Goal: Task Accomplishment & Management: Manage account settings

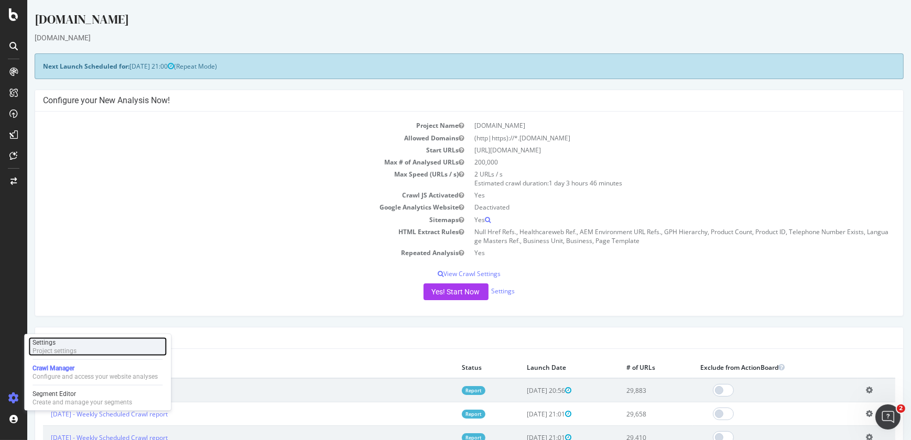
click at [75, 345] on div "Settings" at bounding box center [54, 343] width 44 height 8
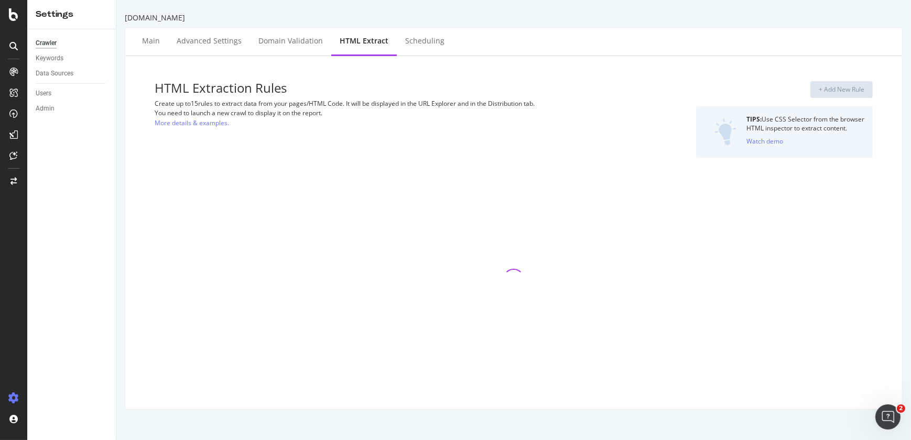
select select "count"
select select "i"
select select "list"
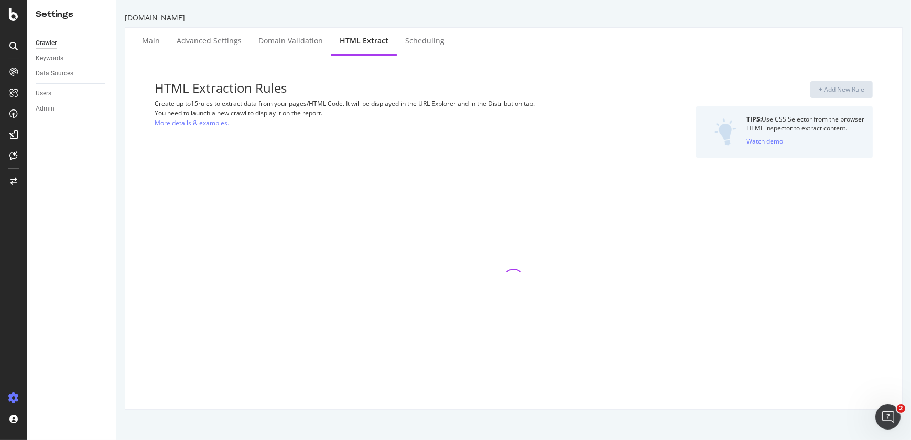
select select "count"
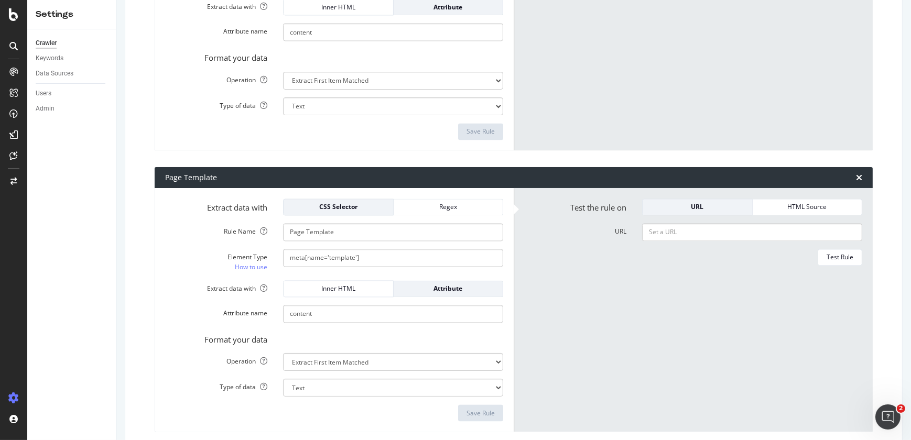
scroll to position [2725, 0]
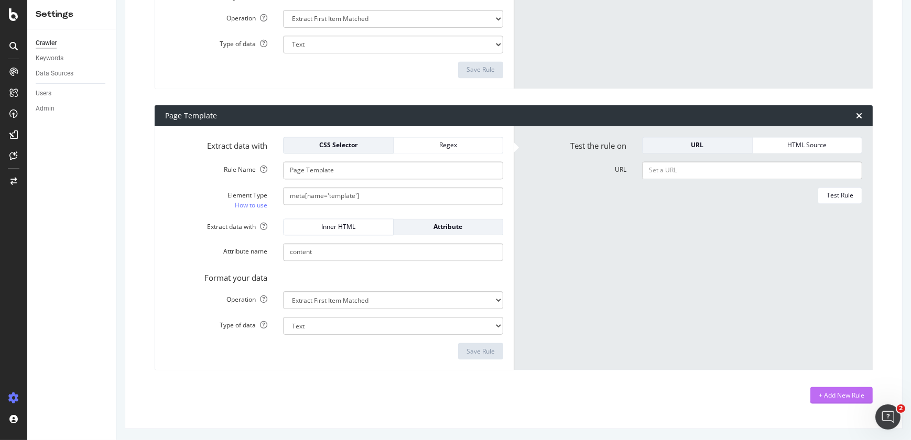
click at [851, 393] on div "+ Add New Rule" at bounding box center [842, 395] width 46 height 9
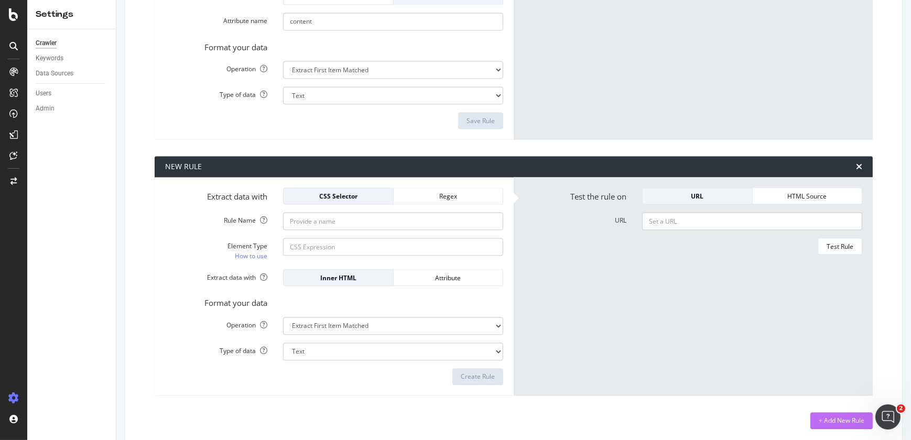
scroll to position [2960, 0]
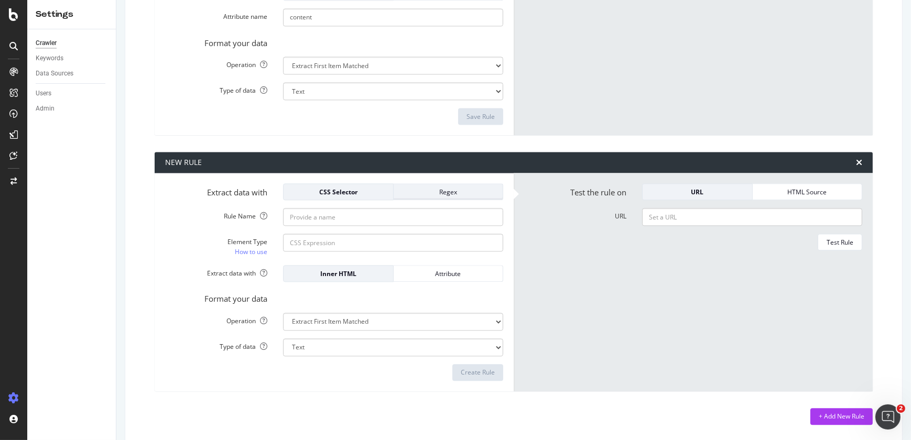
click at [459, 191] on div "Regex" at bounding box center [448, 192] width 93 height 9
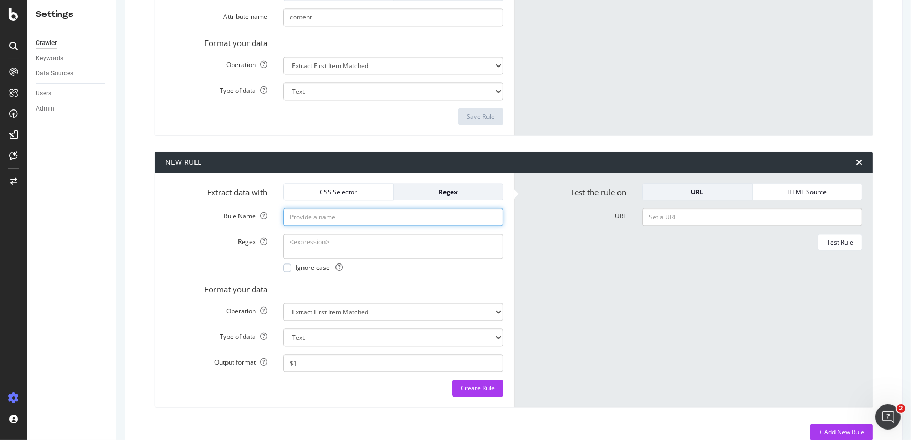
click at [381, 213] on input "Rule Name" at bounding box center [393, 217] width 220 height 18
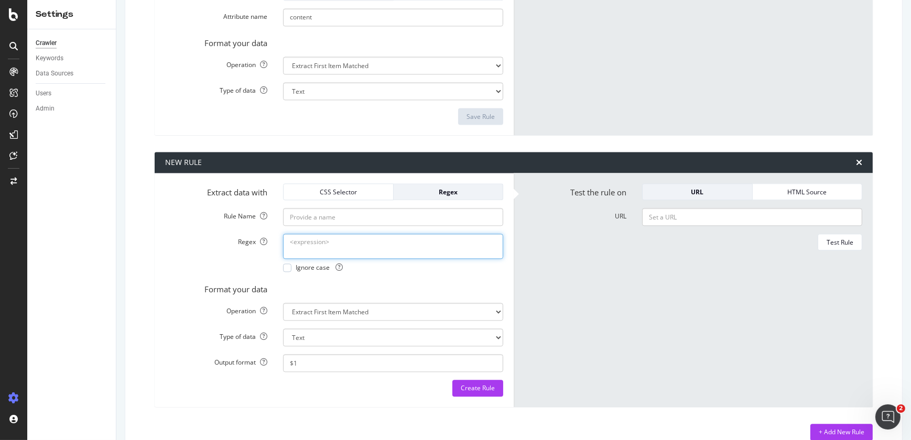
click at [295, 238] on textarea "Regex" at bounding box center [393, 246] width 220 height 25
paste textarea "<p class="cmp-product-specification__subtext"> Dental </p>"
click at [321, 254] on textarea "<p class="cmp-product-specification__subtext"> Dental </p>" at bounding box center [393, 246] width 220 height 25
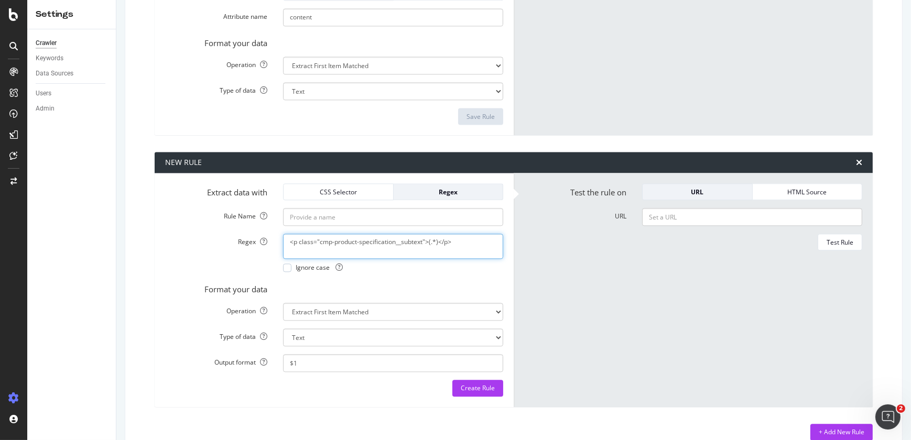
type textarea "<p class="cmp-product-specification__subtext">(.*)</p>"
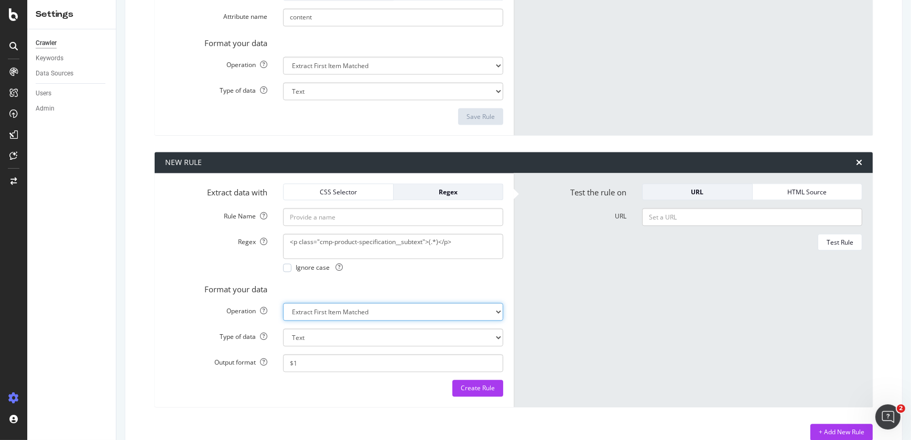
click at [331, 307] on select "Extract First Item Matched Extract First 3 Items Matched Count Number of Occure…" at bounding box center [393, 312] width 220 height 18
click at [283, 303] on select "Extract First Item Matched Extract First 3 Items Matched Count Number of Occure…" at bounding box center [393, 312] width 220 height 18
click at [475, 388] on div "Create Rule" at bounding box center [478, 388] width 34 height 9
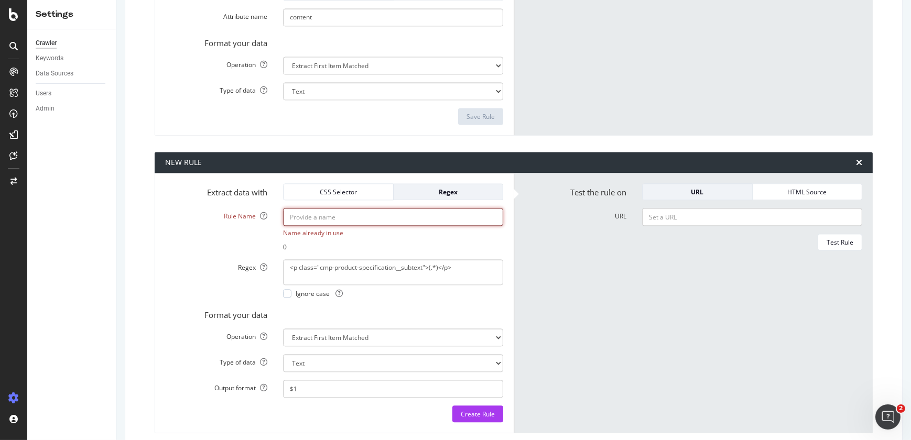
click at [421, 216] on input "Rule Name" at bounding box center [393, 217] width 220 height 18
click at [467, 236] on div "Name already in use 0" at bounding box center [393, 229] width 236 height 43
click at [402, 219] on input "Rule Name" at bounding box center [393, 217] width 220 height 18
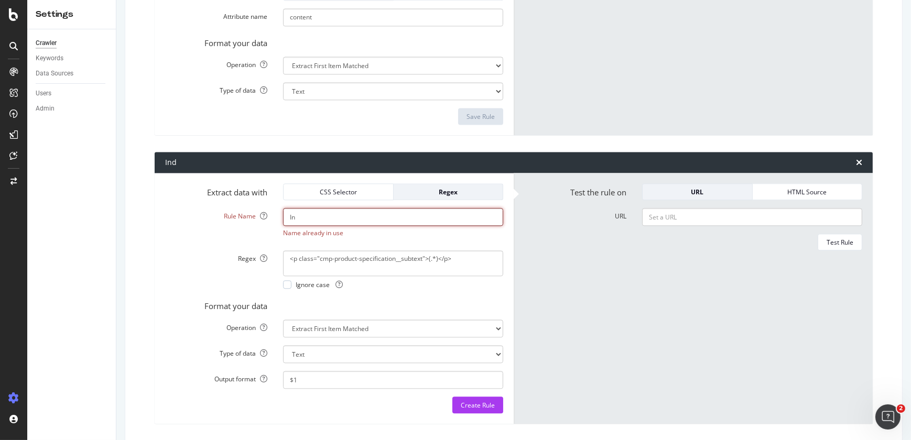
type input "I"
type input "PDP Industry"
click at [481, 404] on div "Create Rule" at bounding box center [478, 405] width 34 height 9
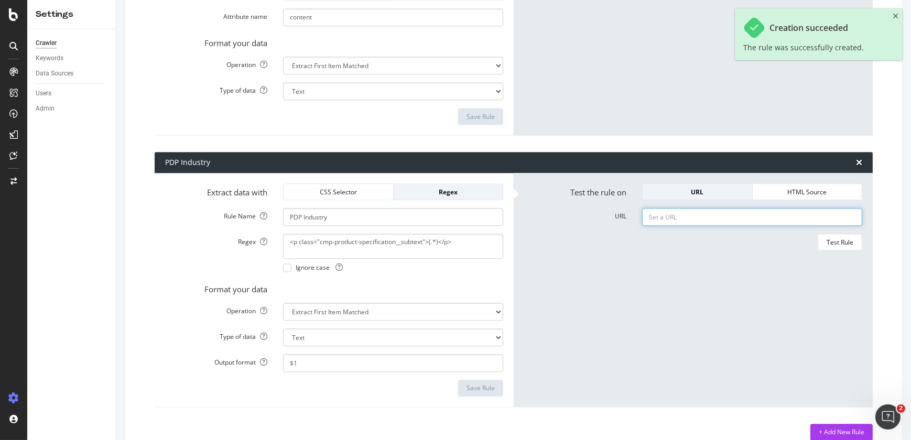
click at [703, 220] on input "URL" at bounding box center [752, 217] width 220 height 18
paste input "https://www.solventum.com/en-us/home/v/v101873074/"
type input "https://www.solventum.com/en-us/home/v/v101873074/"
click at [818, 239] on button "Test Rule" at bounding box center [840, 242] width 45 height 17
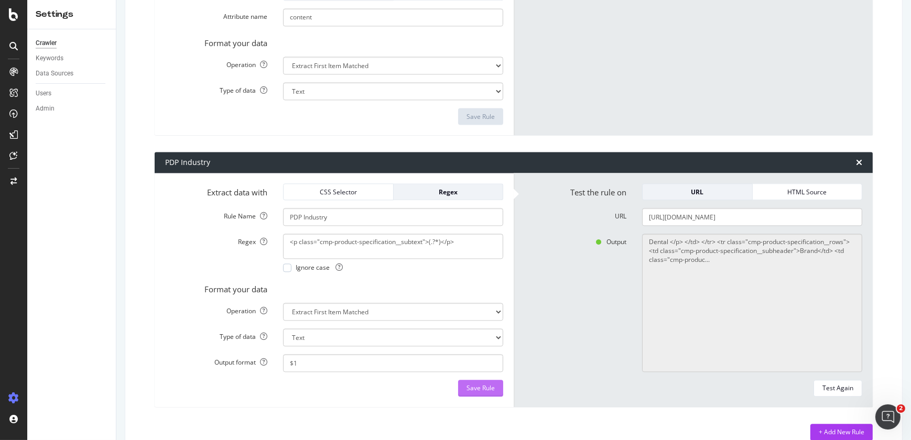
click at [479, 389] on div "Save Rule" at bounding box center [480, 388] width 28 height 9
click at [468, 388] on div "Save Rule" at bounding box center [480, 388] width 28 height 9
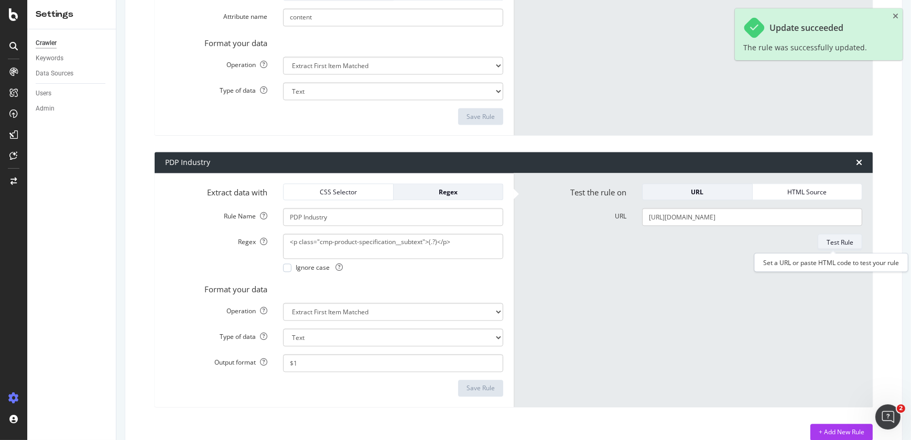
click at [831, 238] on div "Test Rule" at bounding box center [839, 242] width 27 height 9
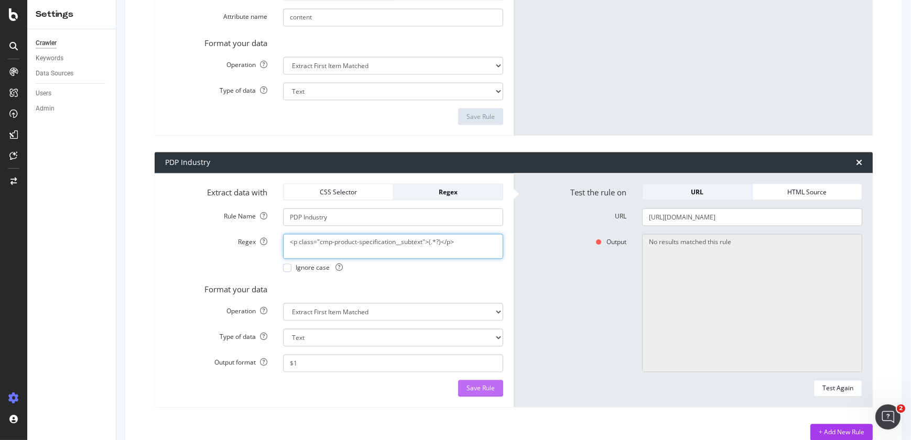
type textarea "<p class="cmp-product-specification__subtext">(.*?)</p>"
click at [475, 390] on div "Save Rule" at bounding box center [480, 388] width 28 height 9
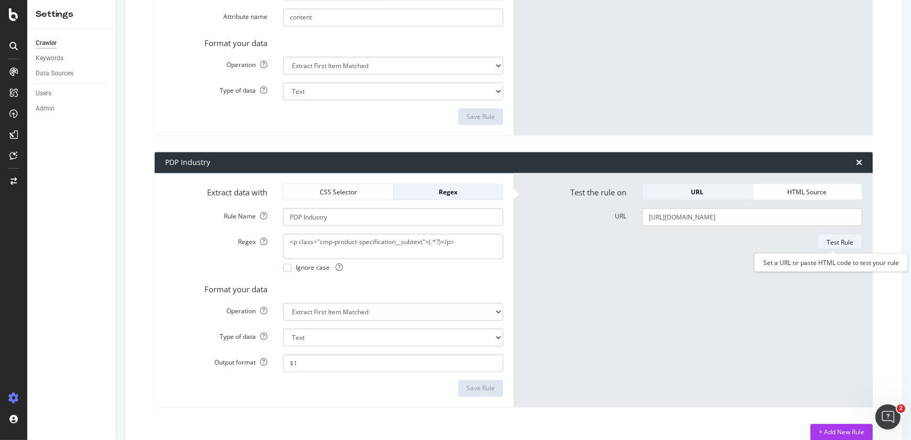
click at [835, 241] on div "Test Rule" at bounding box center [839, 242] width 27 height 9
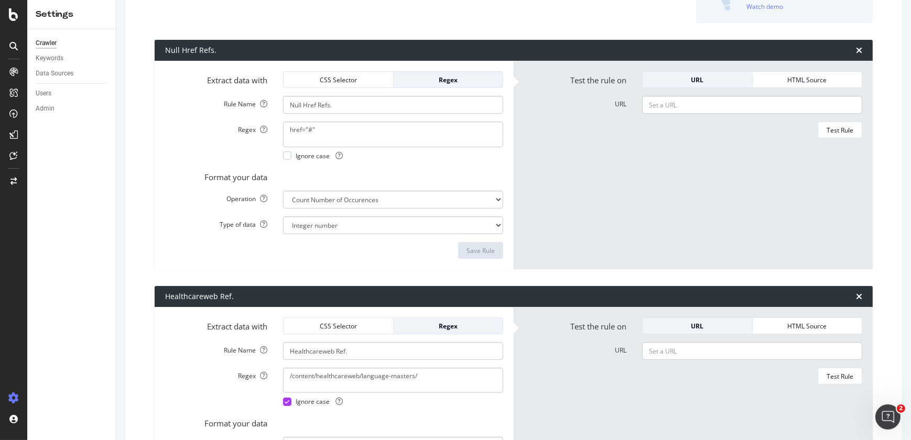
scroll to position [6, 0]
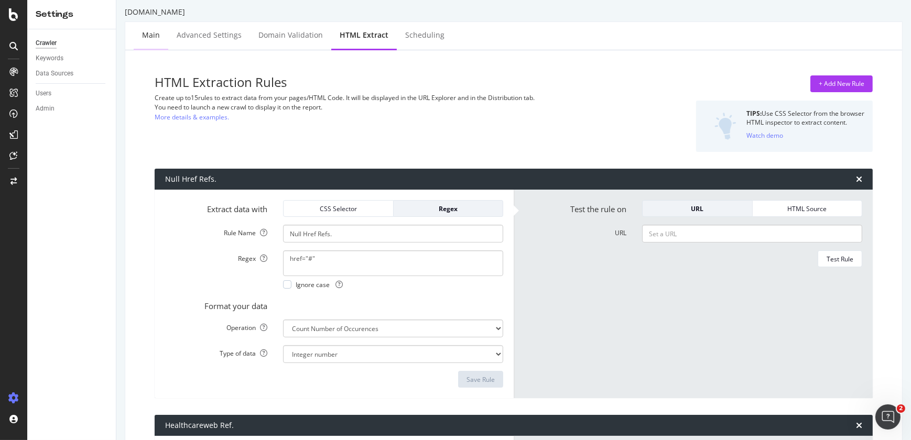
click at [157, 41] on div "Main" at bounding box center [151, 35] width 35 height 29
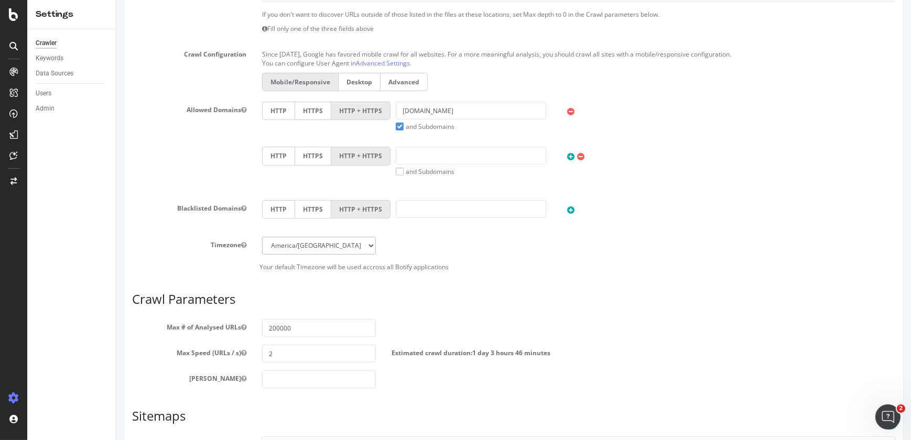
scroll to position [396, 0]
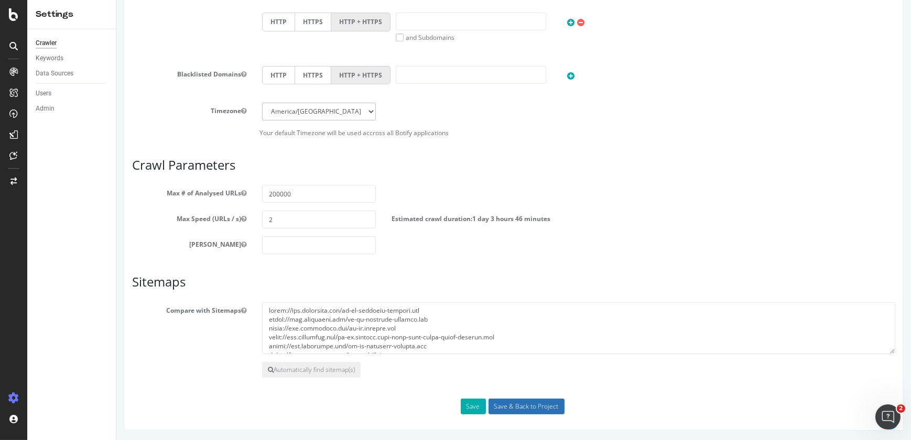
click at [498, 403] on input "Save & Back to Project" at bounding box center [526, 407] width 76 height 16
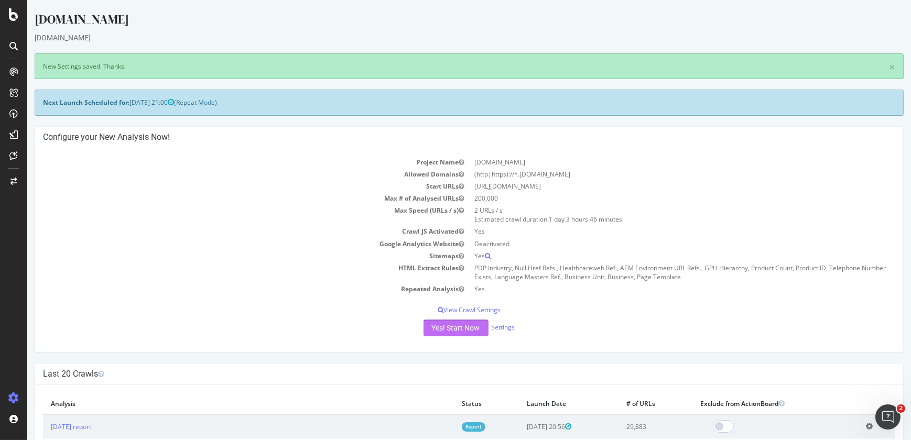
click at [466, 330] on button "Yes! Start Now" at bounding box center [455, 328] width 65 height 17
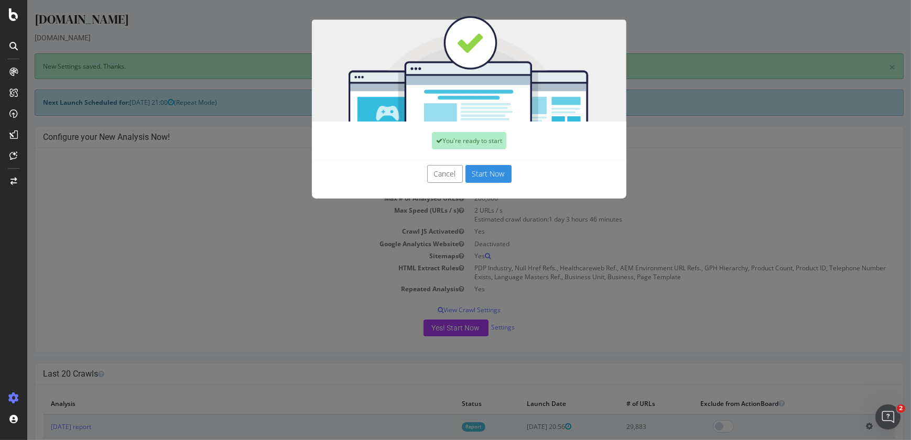
click at [475, 173] on button "Start Now" at bounding box center [488, 174] width 46 height 18
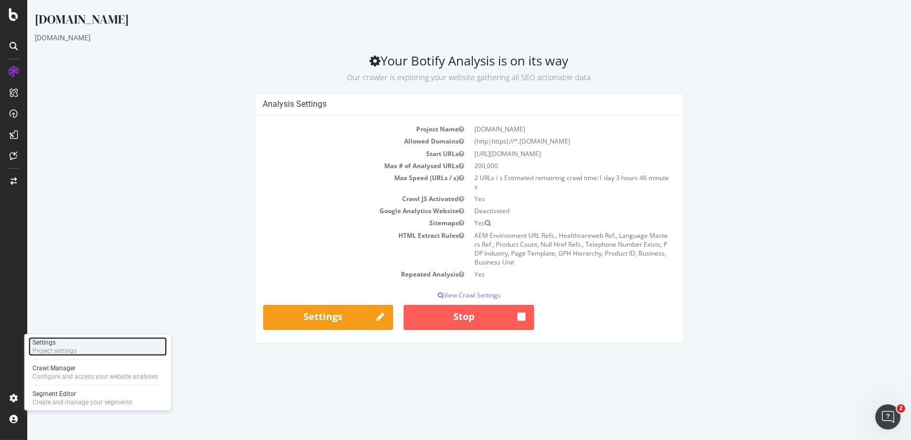
click at [57, 356] on div "Settings Project settings" at bounding box center [97, 346] width 138 height 19
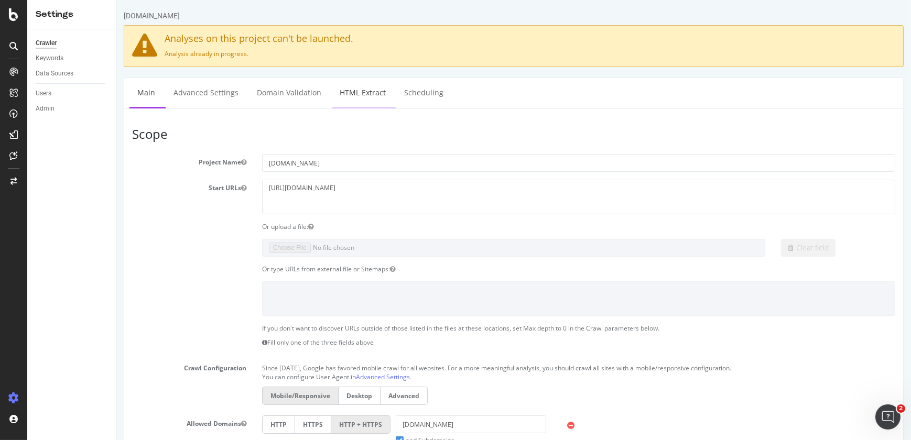
click at [353, 89] on link "HTML Extract" at bounding box center [362, 92] width 62 height 29
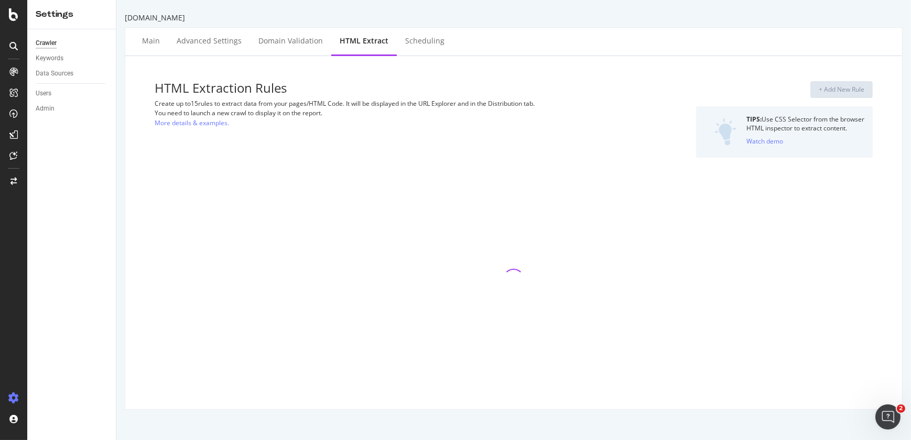
select select "i"
select select "count"
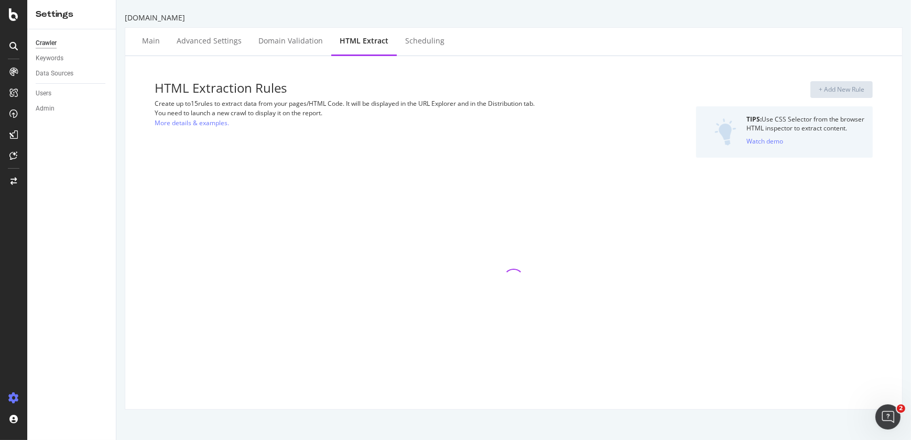
select select "list"
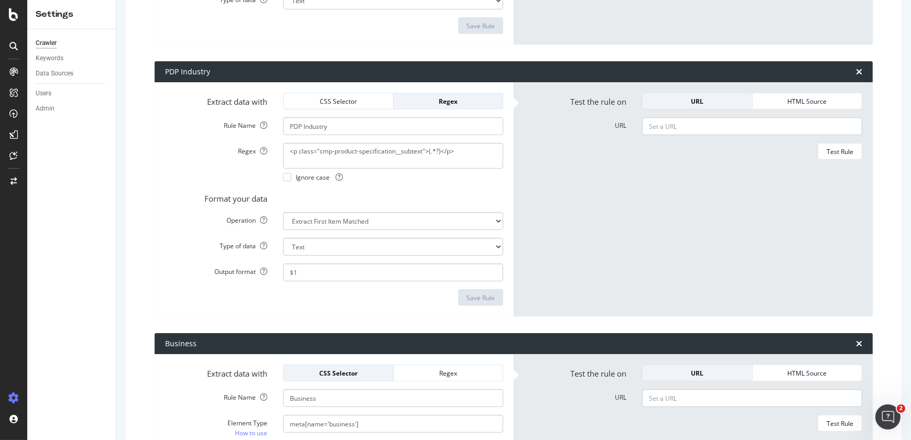
scroll to position [661, 0]
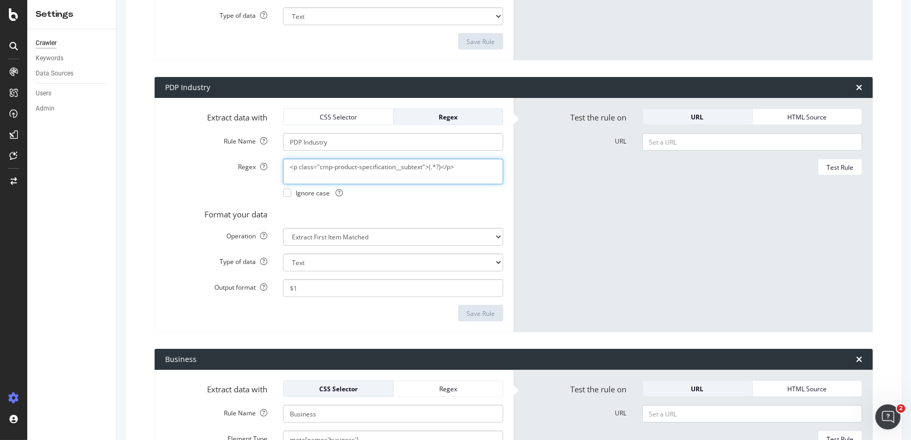
drag, startPoint x: 460, startPoint y: 168, endPoint x: 235, endPoint y: 171, distance: 224.8
click at [235, 171] on div "Regex <p class="cmp-product-specification__subtext">(.*?)</p> Ignore case" at bounding box center [334, 178] width 354 height 38
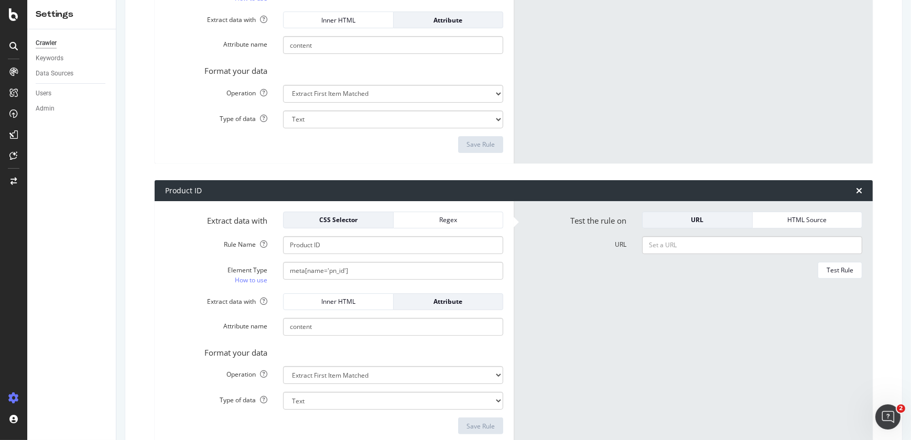
scroll to position [0, 0]
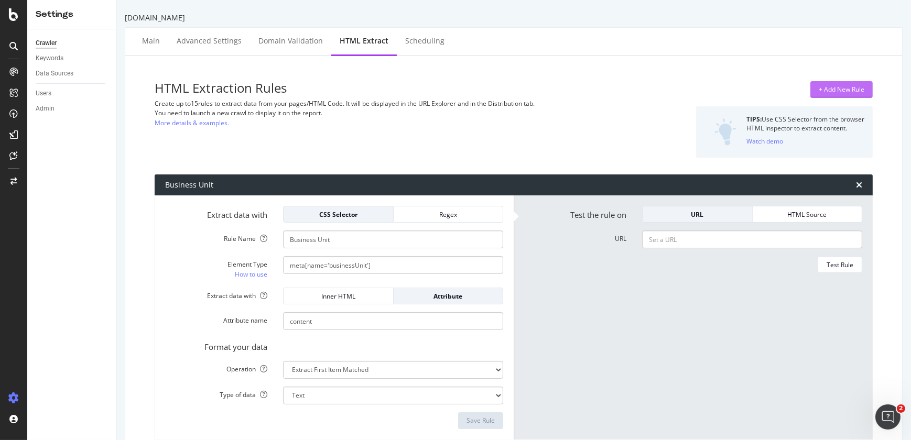
click at [823, 89] on div "+ Add New Rule" at bounding box center [842, 89] width 46 height 9
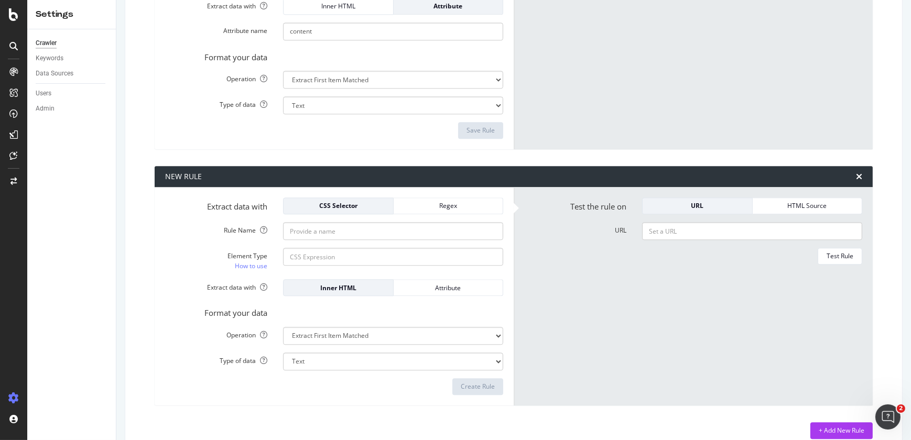
scroll to position [3231, 0]
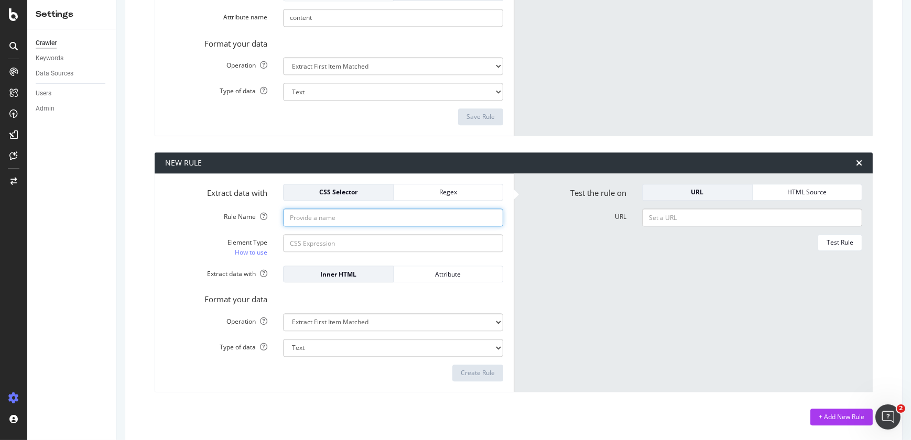
click at [346, 216] on input "Rule Name" at bounding box center [393, 218] width 220 height 18
type input "test"
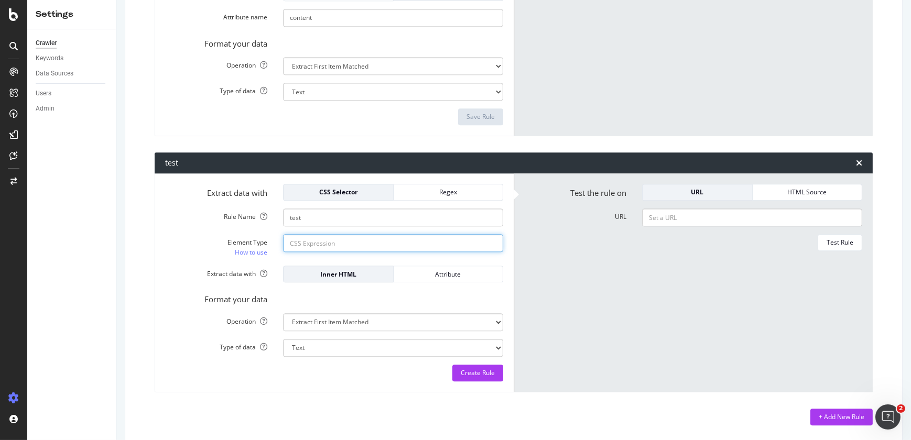
click at [339, 243] on input "Element Type How to use" at bounding box center [393, 243] width 220 height 18
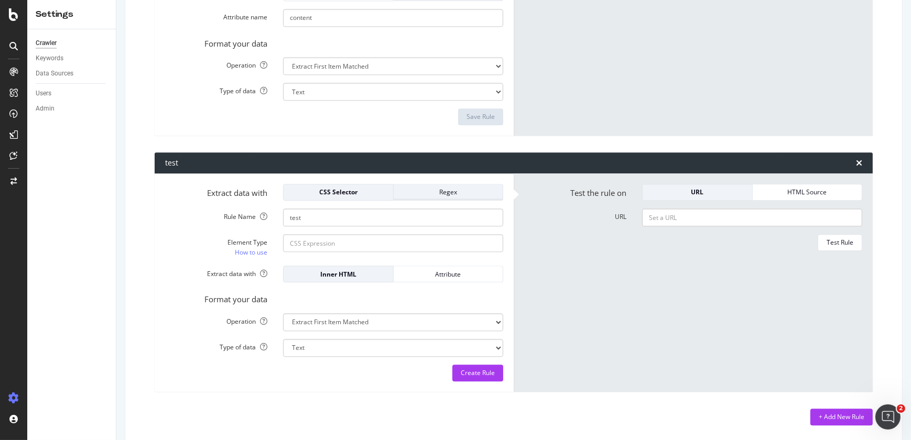
click at [435, 189] on div "Regex" at bounding box center [448, 192] width 93 height 9
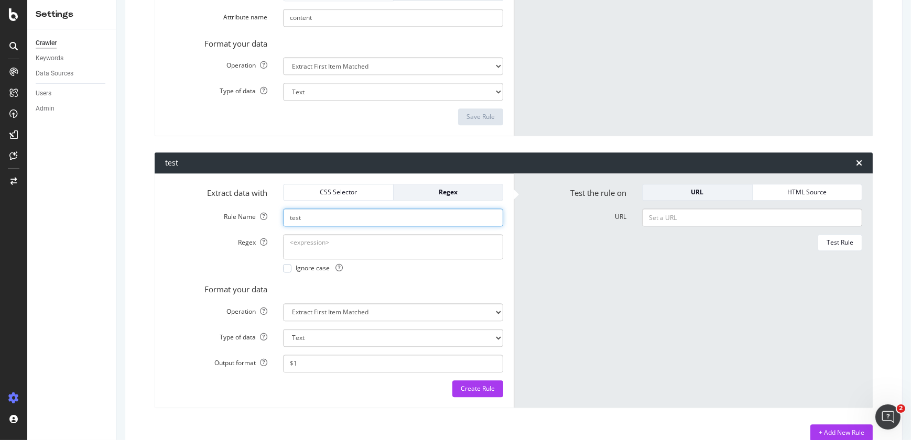
drag, startPoint x: 397, startPoint y: 212, endPoint x: 382, endPoint y: 246, distance: 37.5
click at [382, 246] on form "Extract data with CSS Selector Regex Rule Name test Regex Ignore case Format yo…" at bounding box center [334, 290] width 338 height 213
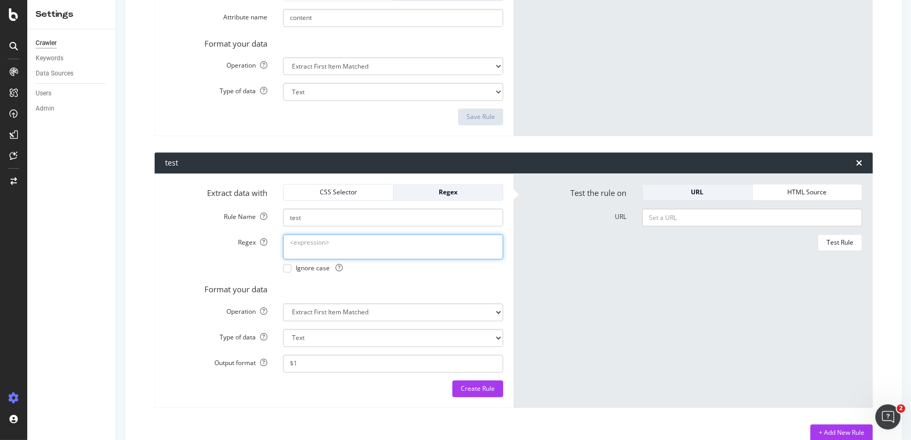
click at [382, 246] on textarea "Regex" at bounding box center [393, 246] width 220 height 25
paste textarea "<div class="cmp-product-specification__subheader--mob">Industries</div> <p clas…"
type textarea "<div class="cmp-product-specification__subheader--mob">Industries</div> <p clas…"
click at [359, 387] on div "Create Rule" at bounding box center [334, 388] width 338 height 17
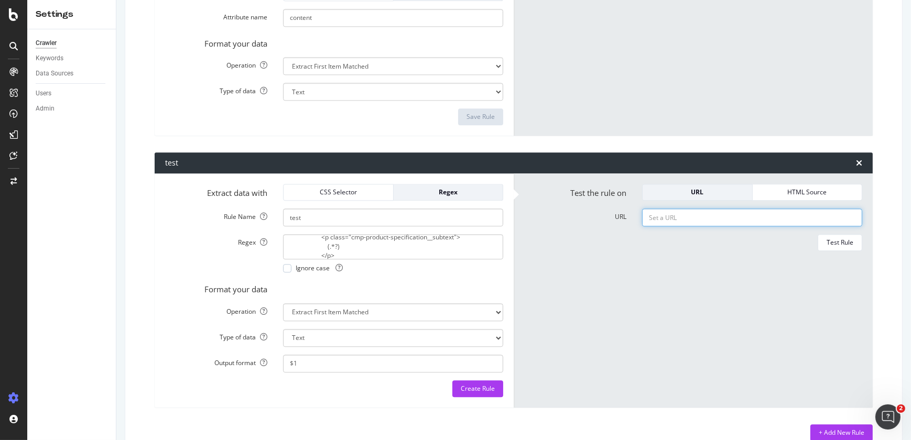
click at [802, 219] on input "URL" at bounding box center [752, 218] width 220 height 18
paste input "https://www.solventum.com/en-us/home/f/b00006536/"
type input "https://www.solventum.com/en-us/home/f/b00006536/"
click at [833, 238] on div "Test Rule" at bounding box center [839, 242] width 27 height 9
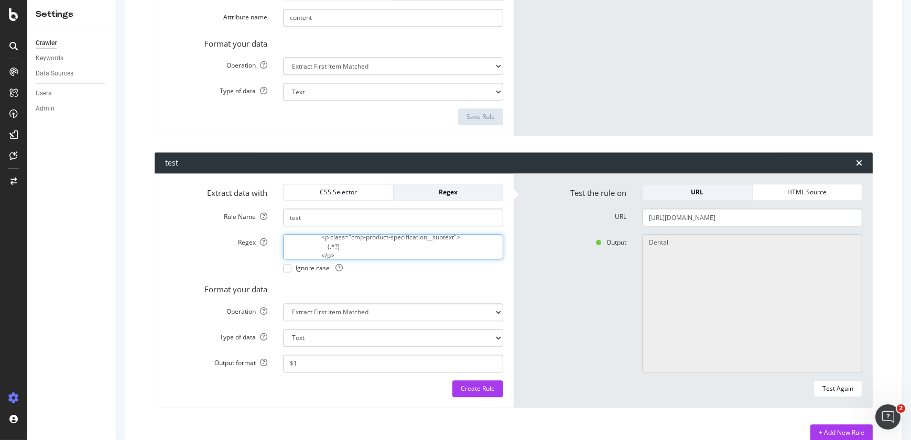
click at [320, 234] on textarea "<div class="cmp-product-specification__subheader--mob">Industries</div> <p clas…" at bounding box center [393, 246] width 220 height 25
click at [322, 254] on textarea "<div class="cmp-product-specification__subheader--mob">Industries</div><p class…" at bounding box center [393, 246] width 220 height 25
click at [326, 249] on textarea "<div class="cmp-product-specification__subheader--mob">Industries</div><p class…" at bounding box center [393, 246] width 220 height 25
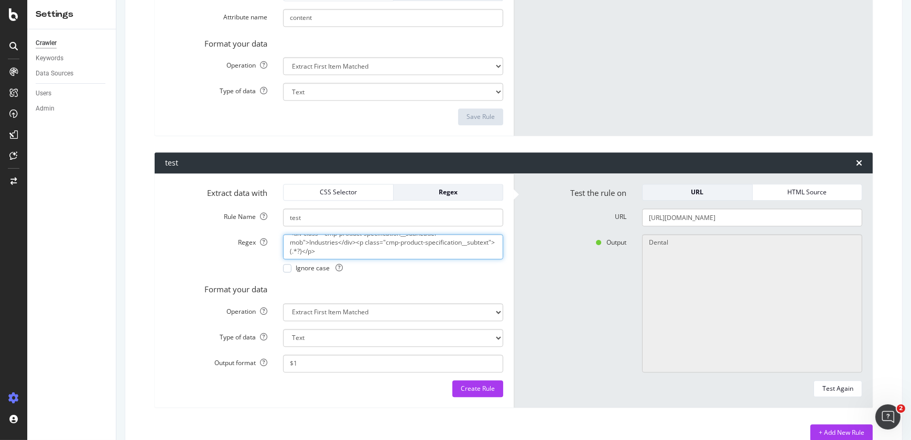
scroll to position [9, 0]
click at [489, 381] on div "Create Rule" at bounding box center [478, 389] width 34 height 16
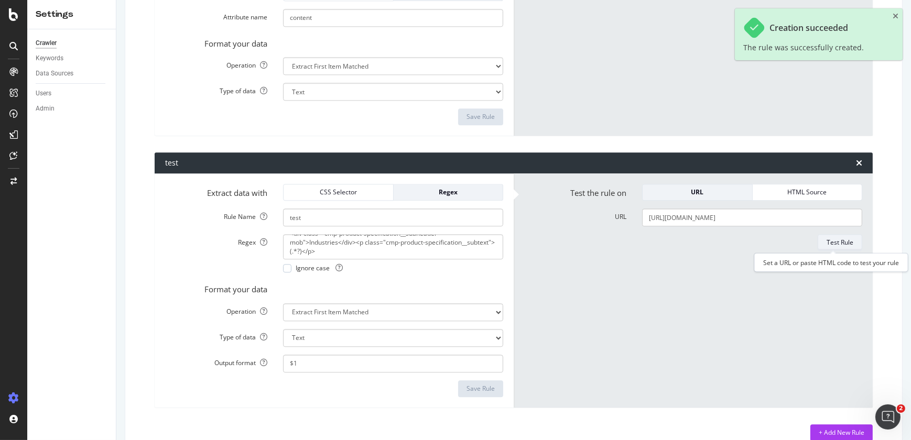
click at [844, 235] on div "Test Rule" at bounding box center [839, 242] width 27 height 15
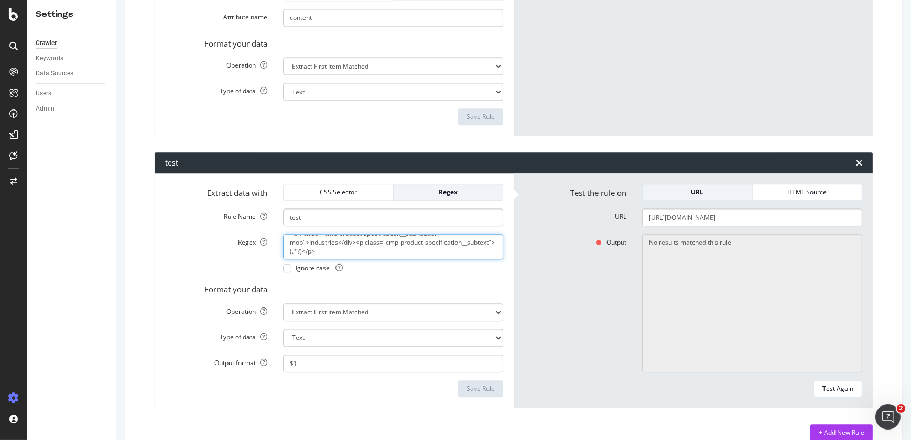
click at [397, 252] on textarea "<div class="cmp-product-specification__subheader--mob">Industries</div><p class…" at bounding box center [393, 246] width 220 height 25
paste textarea "<p class="cmp-product-specification__subtext"> (.*?)"
type textarea "<div class="cmp-product-specification__subheader--mob">Industries</div> <p clas…"
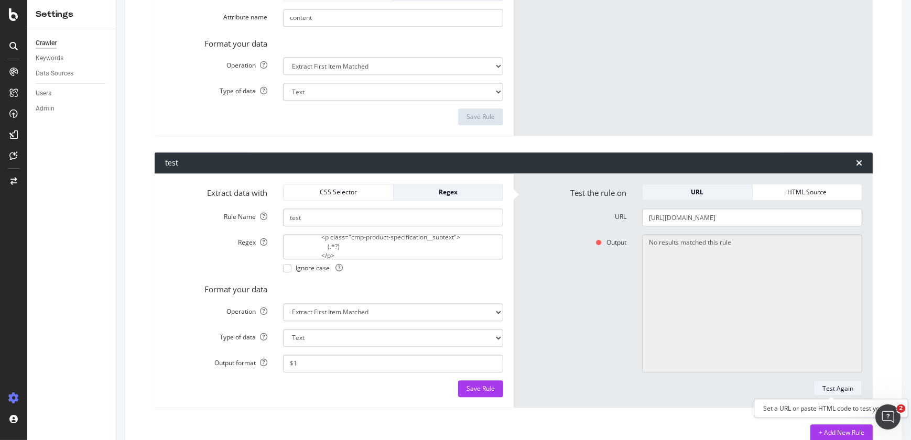
click at [833, 386] on div "Test Again" at bounding box center [837, 388] width 31 height 9
type textarea "Dental"
click at [480, 393] on div "Save Rule" at bounding box center [480, 389] width 28 height 16
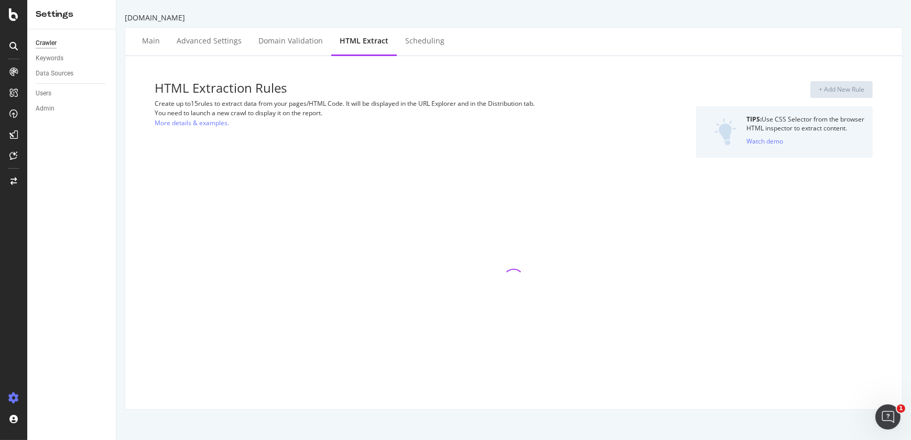
select select "i"
select select "count"
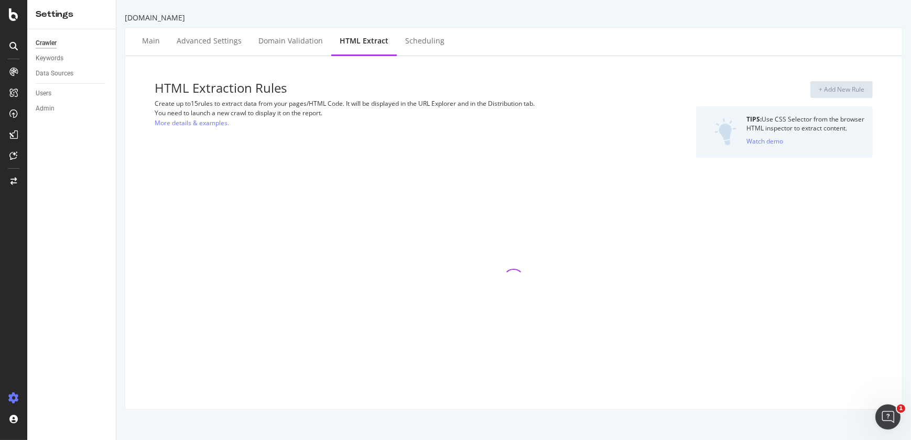
select select "list"
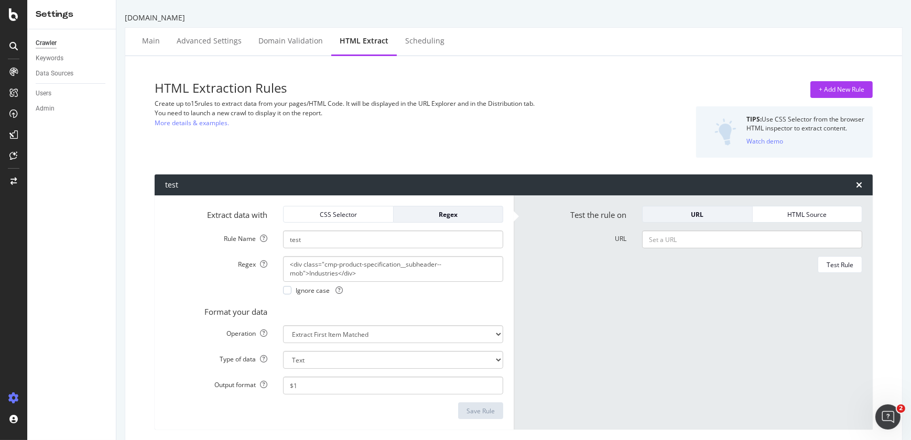
click at [682, 249] on form "Test the rule on URL HTML Source URL Test Rule" at bounding box center [693, 312] width 338 height 213
click at [682, 240] on input "URL" at bounding box center [752, 240] width 220 height 18
paste input "https://www.solventum.com/en-us/home/v/v101873074/"
click at [842, 264] on div "Test Rule" at bounding box center [839, 264] width 27 height 9
click at [710, 238] on input "https://www.solventum.com/en-us/home/v/v101873074/" at bounding box center [752, 240] width 220 height 18
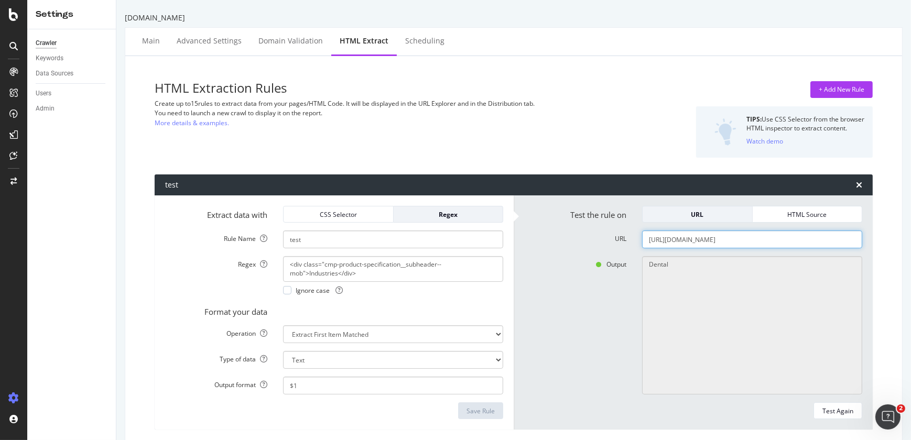
paste input "f/b00007413"
click at [833, 402] on button "Test Again" at bounding box center [837, 410] width 49 height 17
click at [705, 238] on input "https://www.solventum.com/en-us/home/f/b00007413/" at bounding box center [752, 240] width 220 height 18
paste input "42259"
type input "https://www.solventum.com/en-us/home/f/b00042259/"
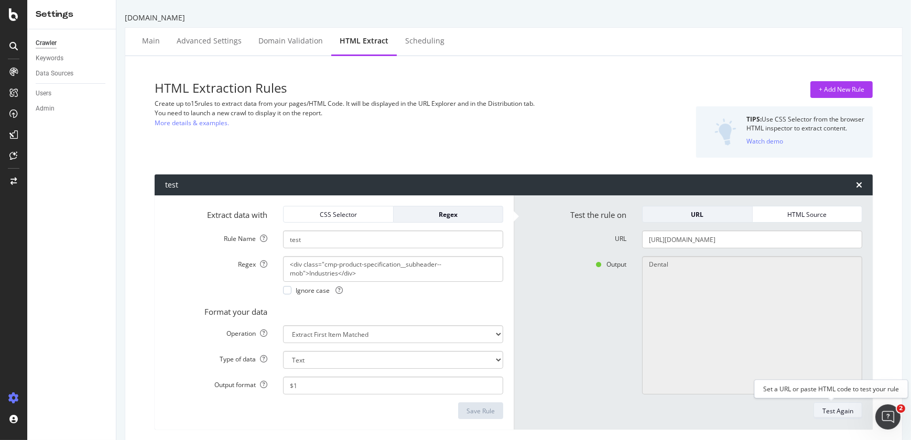
click at [838, 414] on div "Test Again" at bounding box center [837, 411] width 31 height 9
type textarea "No results matched this rule"
click at [845, 93] on div "+ Add New Rule" at bounding box center [842, 89] width 46 height 9
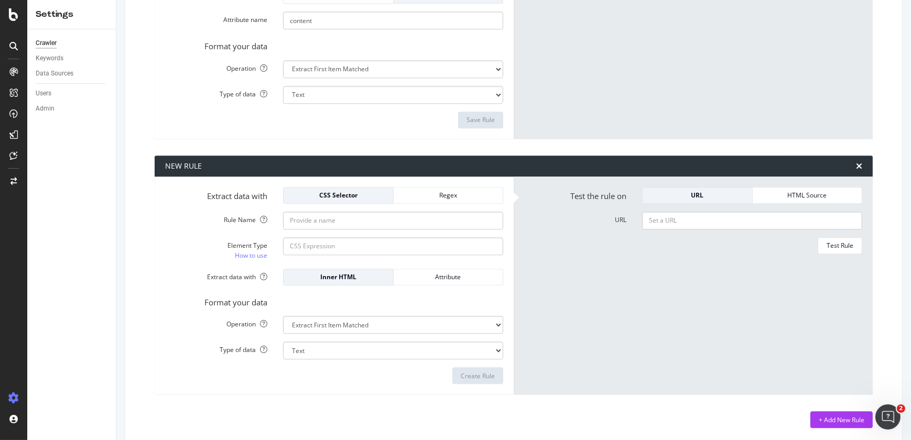
scroll to position [3503, 0]
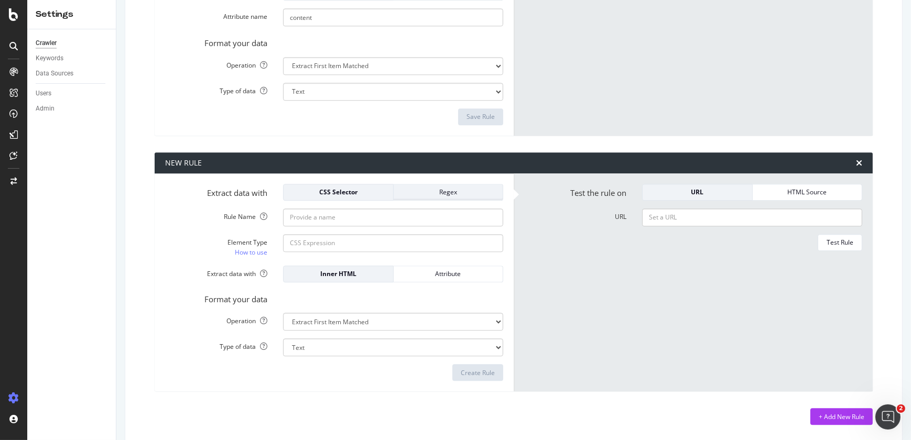
click at [428, 188] on div "Regex" at bounding box center [448, 192] width 93 height 9
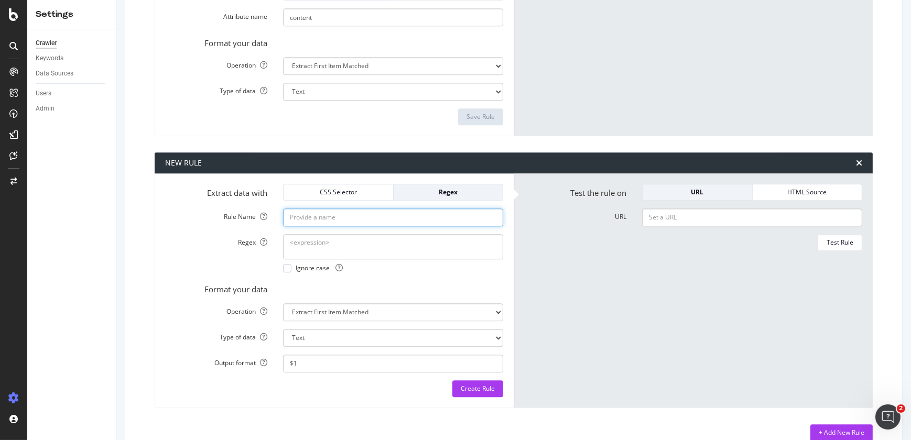
click at [387, 219] on input "Rule Name" at bounding box center [393, 218] width 220 height 18
type input "test 32"
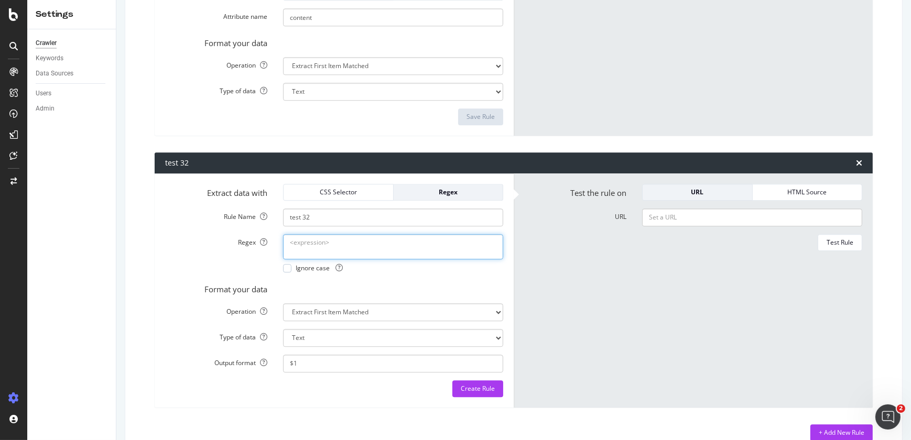
paste textarea "https://www.solventum.com/en-us-products-sitemap.xml"
paste textarea "^<div class="cmp-product-specification__subheader--mob">Industries</div><p clas…"
type textarea "^<div class="cmp-product-specification__subheader--mob">Industries</div><p clas…"
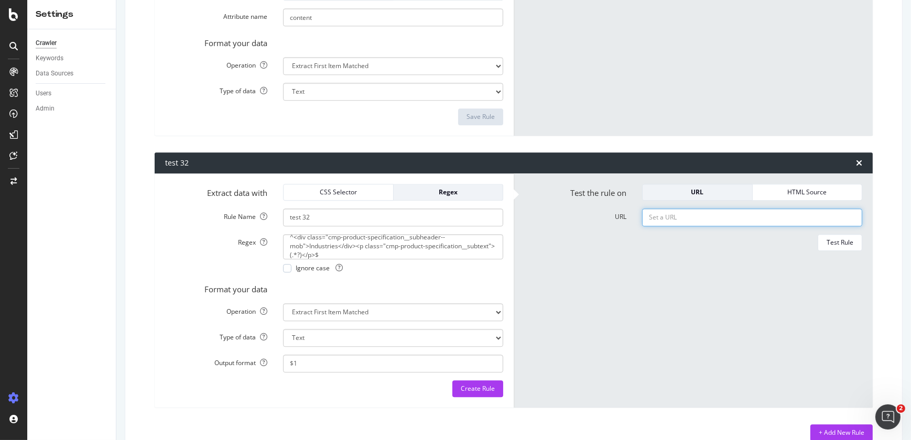
click at [655, 215] on input "URL" at bounding box center [752, 218] width 220 height 18
paste input "https://www.solventum.com/en-us/home/f/b00005793/"
click at [836, 239] on div "Test Rule" at bounding box center [839, 242] width 27 height 9
click at [824, 214] on input "https://www.solventum.com/en-us/home/f/b00005793/" at bounding box center [752, 218] width 220 height 18
paste input "68"
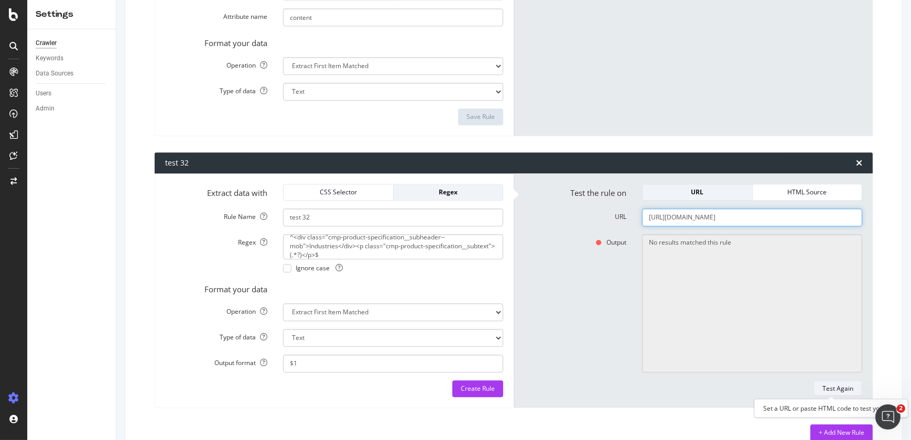
type input "https://www.solventum.com/en-us/home/f/b00005768/"
click at [837, 382] on div "Test Again" at bounding box center [837, 389] width 31 height 15
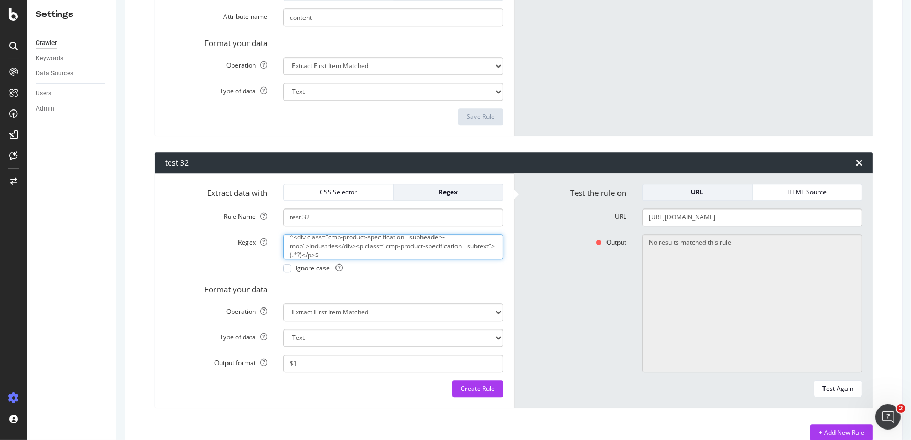
click at [390, 255] on textarea "^<div class="cmp-product-specification__subheader--mob">Industries</div><p clas…" at bounding box center [393, 246] width 220 height 25
click at [292, 234] on textarea "^<div class="cmp-product-specification__subheader--mob">Industries</div><p clas…" at bounding box center [393, 246] width 220 height 25
click at [826, 384] on div "Test Again" at bounding box center [837, 388] width 31 height 9
click at [354, 245] on textarea "<div class="cmp-product-specification__subheader--mob">Industries</div><p class…" at bounding box center [393, 246] width 220 height 25
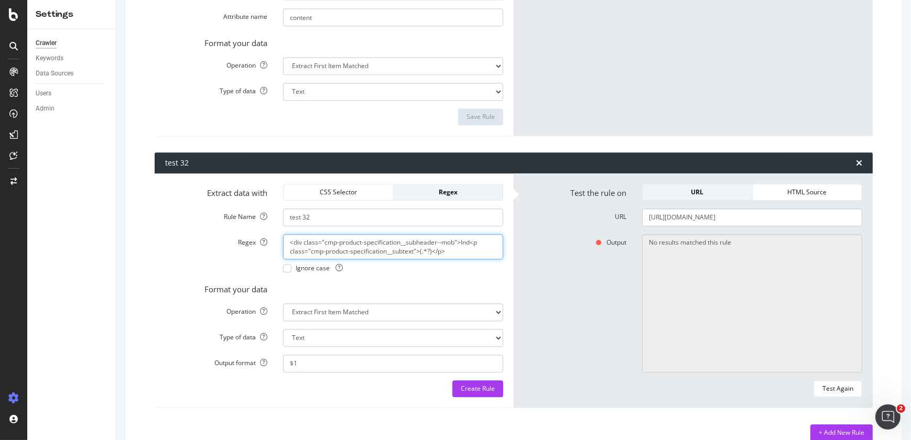
scroll to position [0, 0]
type textarea "<p class="cmp-product-specification__subtext">(.*?)</p>"
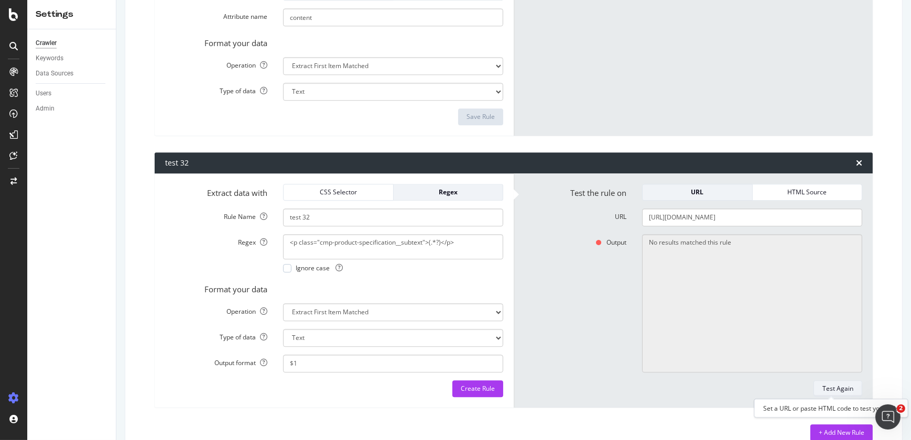
click at [822, 384] on div "Test Again" at bounding box center [837, 388] width 31 height 9
type textarea "Dental,Orthodontics"
click at [856, 159] on icon "times" at bounding box center [859, 163] width 6 height 8
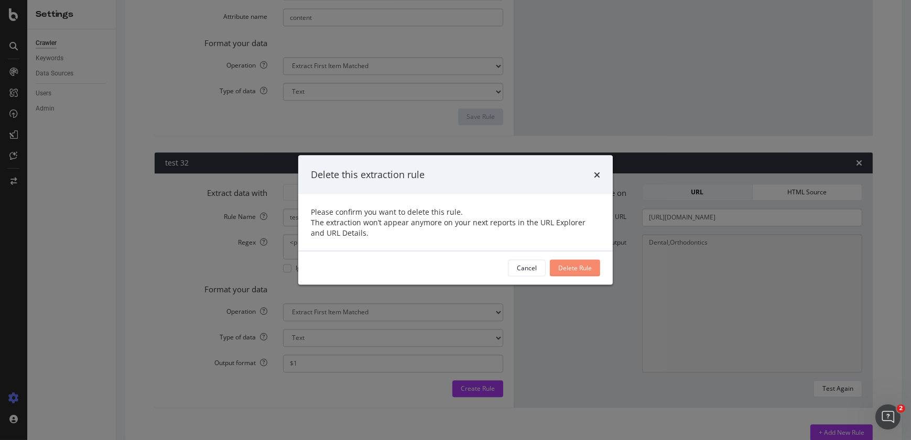
click at [587, 264] on div "Delete Rule" at bounding box center [575, 268] width 34 height 9
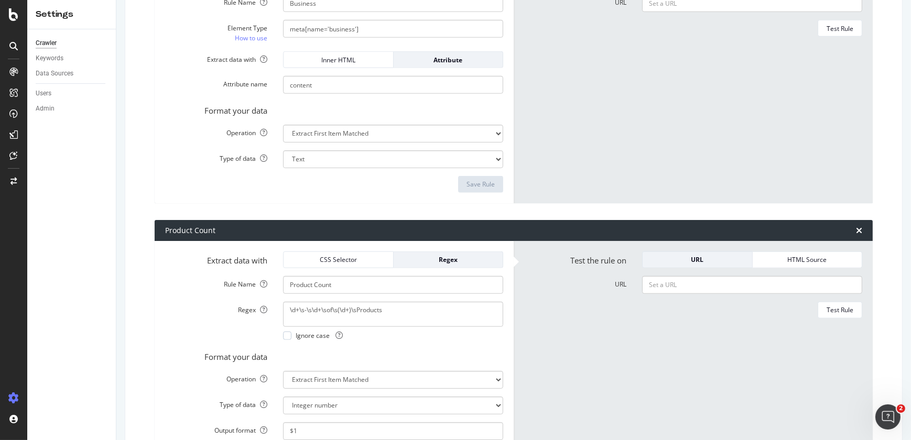
scroll to position [959, 0]
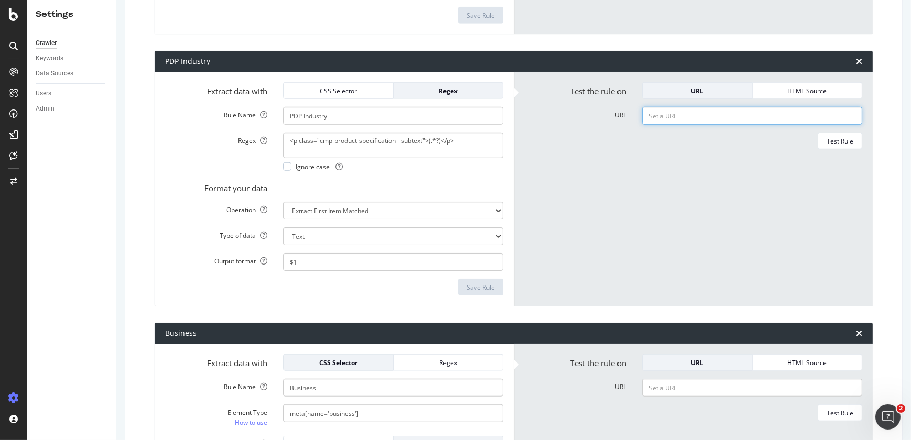
click at [668, 117] on input "URL" at bounding box center [752, 116] width 220 height 18
paste input "https://www.solventum.com/en-us/home/v/v101873074/"
type input "https://www.solventum.com/en-us/home/v/v101873074/"
click at [834, 147] on div "Test Rule" at bounding box center [839, 141] width 27 height 15
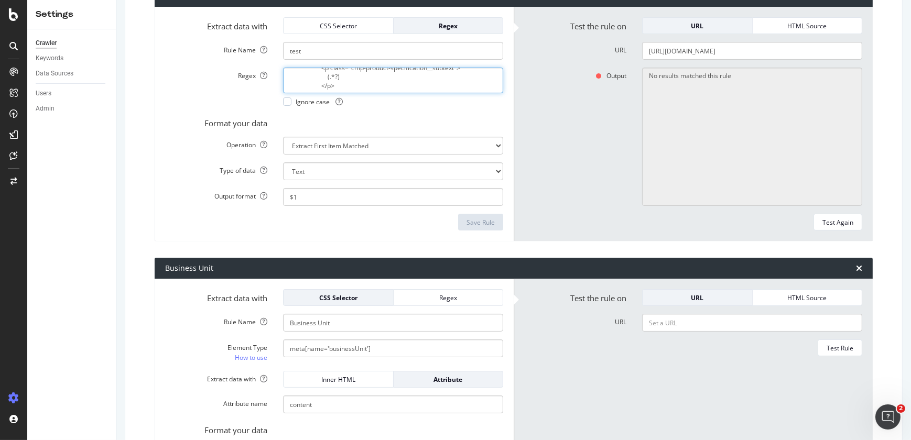
scroll to position [36, 0]
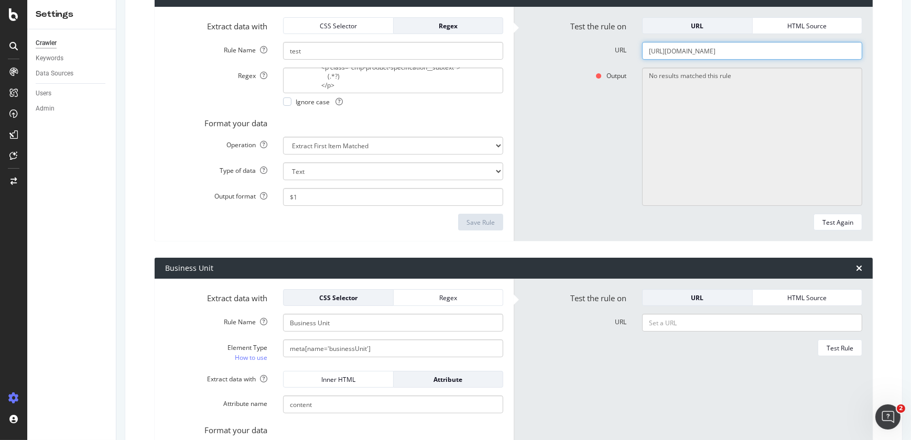
click at [718, 42] on input "https://www.solventum.com/en-us/home/f/b00042259/" at bounding box center [752, 51] width 220 height 18
paste input "v/v101873074"
type input "https://www.solventum.com/en-us/home/v/v101873074/"
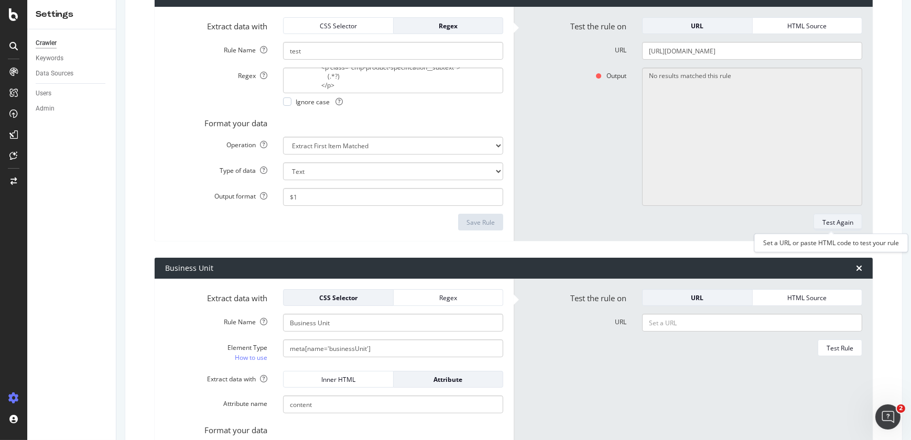
click at [840, 225] on div "Test Again" at bounding box center [837, 222] width 31 height 9
type textarea "Dental"
